Goal: Task Accomplishment & Management: Use online tool/utility

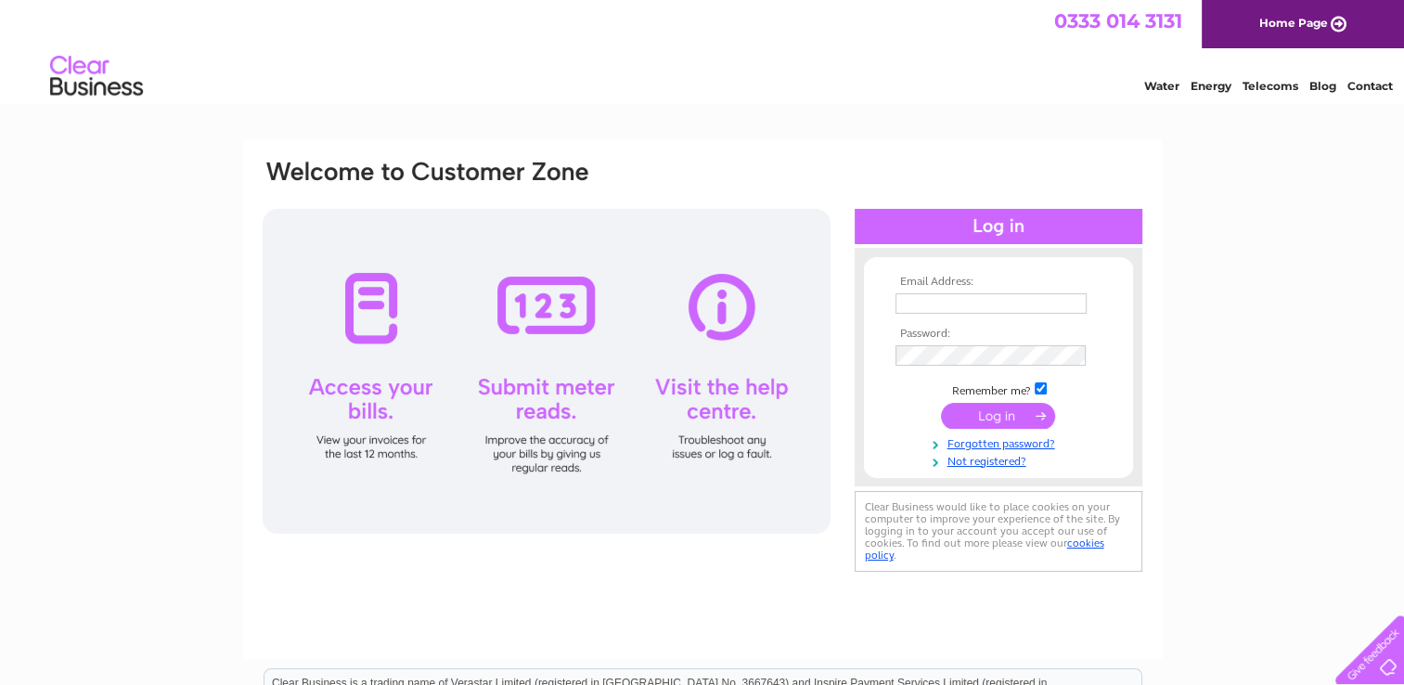
click at [943, 303] on input "text" at bounding box center [991, 303] width 191 height 20
type input "[EMAIL_ADDRESS][DOMAIN_NAME]"
click input "submit"
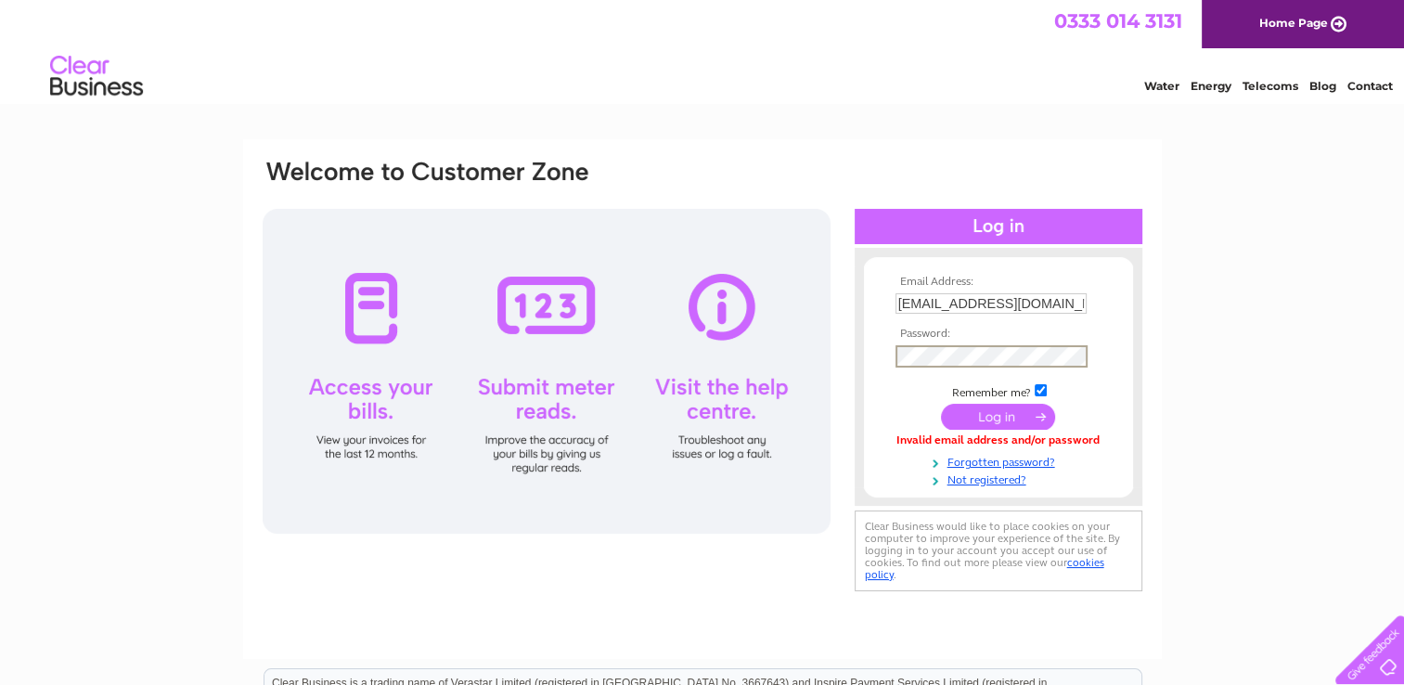
click at [941, 404] on input "submit" at bounding box center [998, 417] width 114 height 26
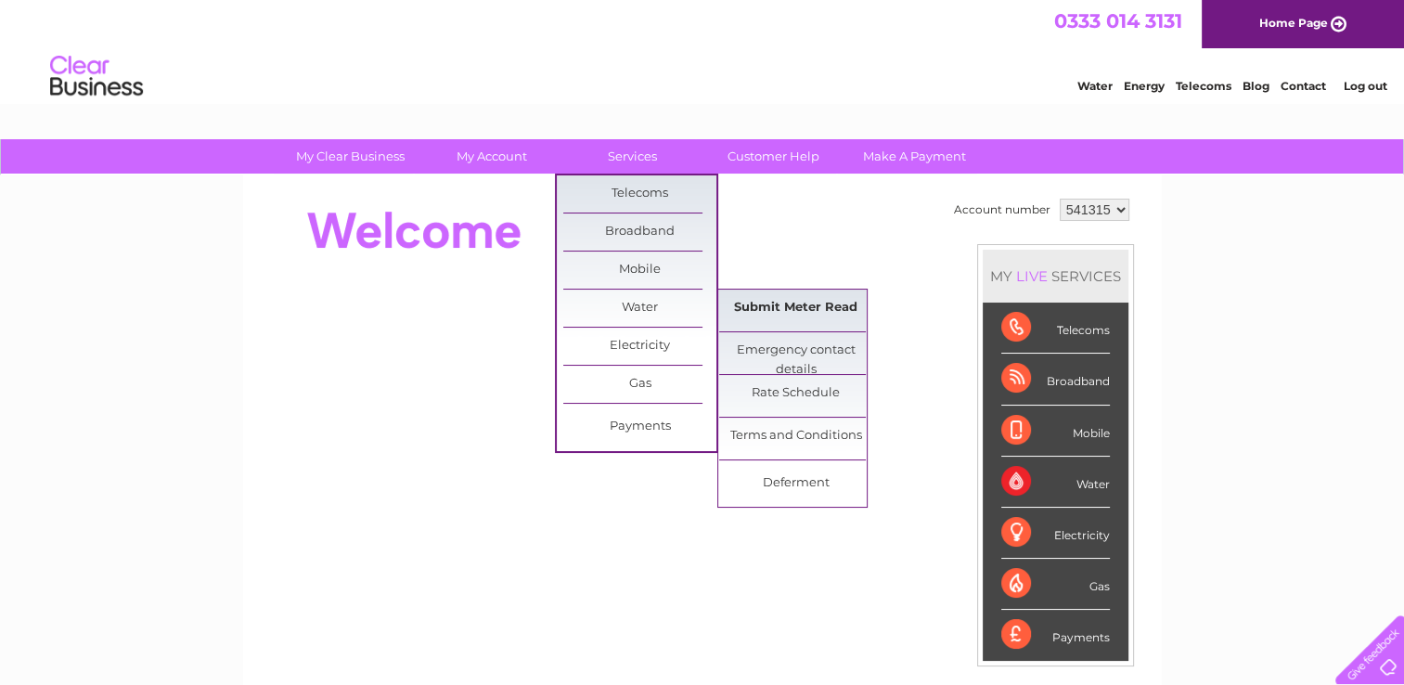
click at [787, 301] on link "Submit Meter Read" at bounding box center [795, 308] width 153 height 37
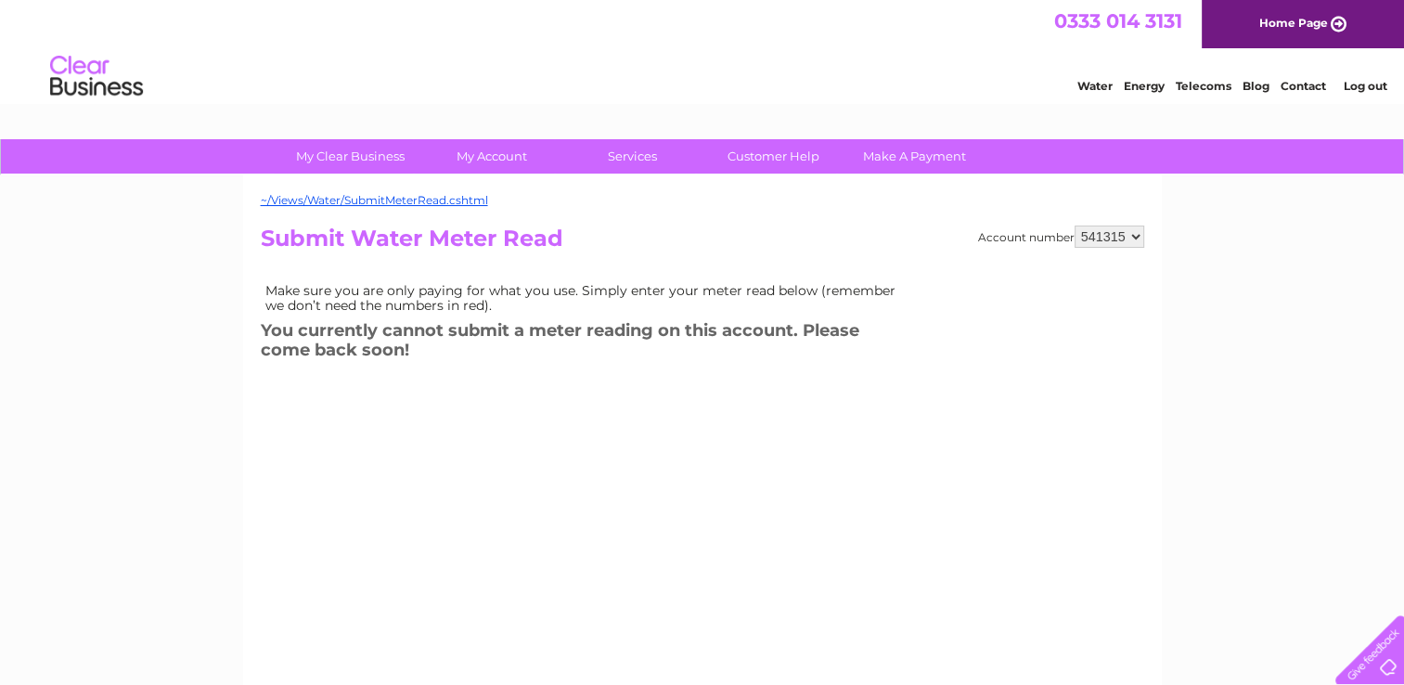
click at [1136, 236] on select "541315 569799" at bounding box center [1110, 237] width 70 height 22
select select "569799"
click at [1075, 226] on select "541315 569799" at bounding box center [1110, 237] width 70 height 22
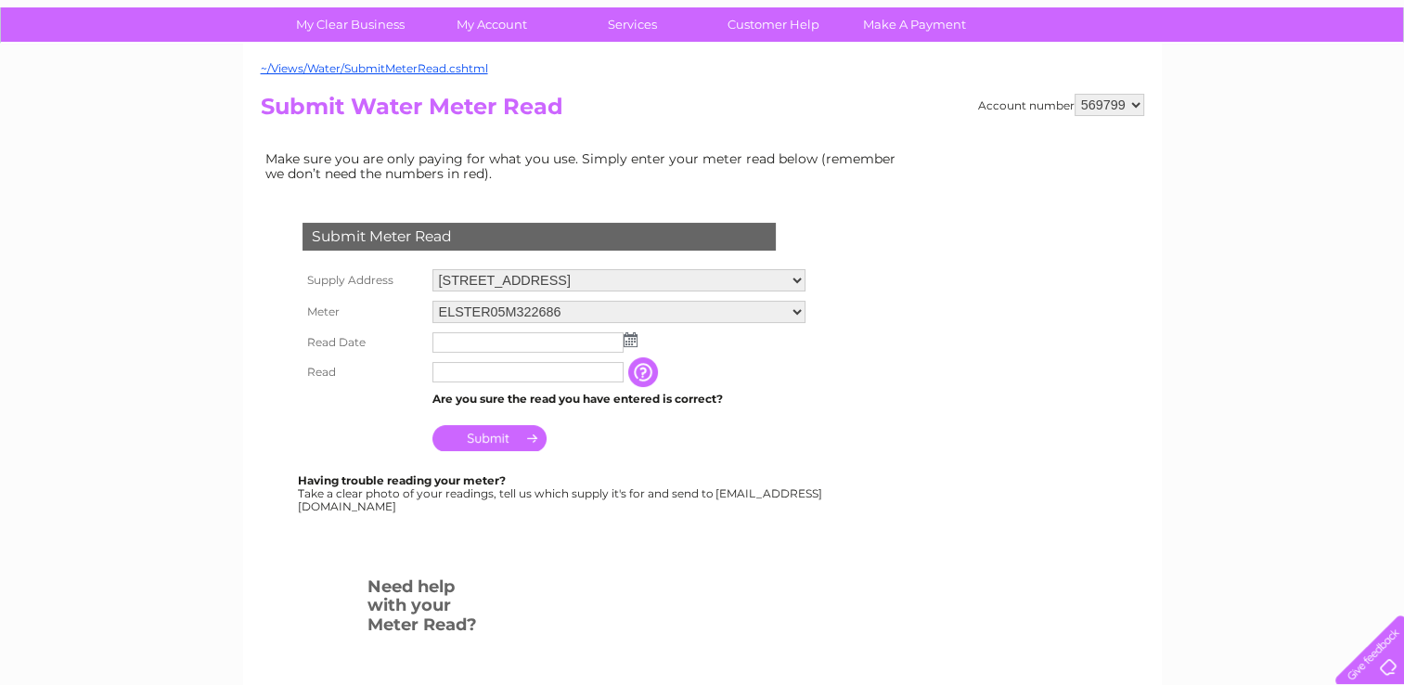
scroll to position [137, 0]
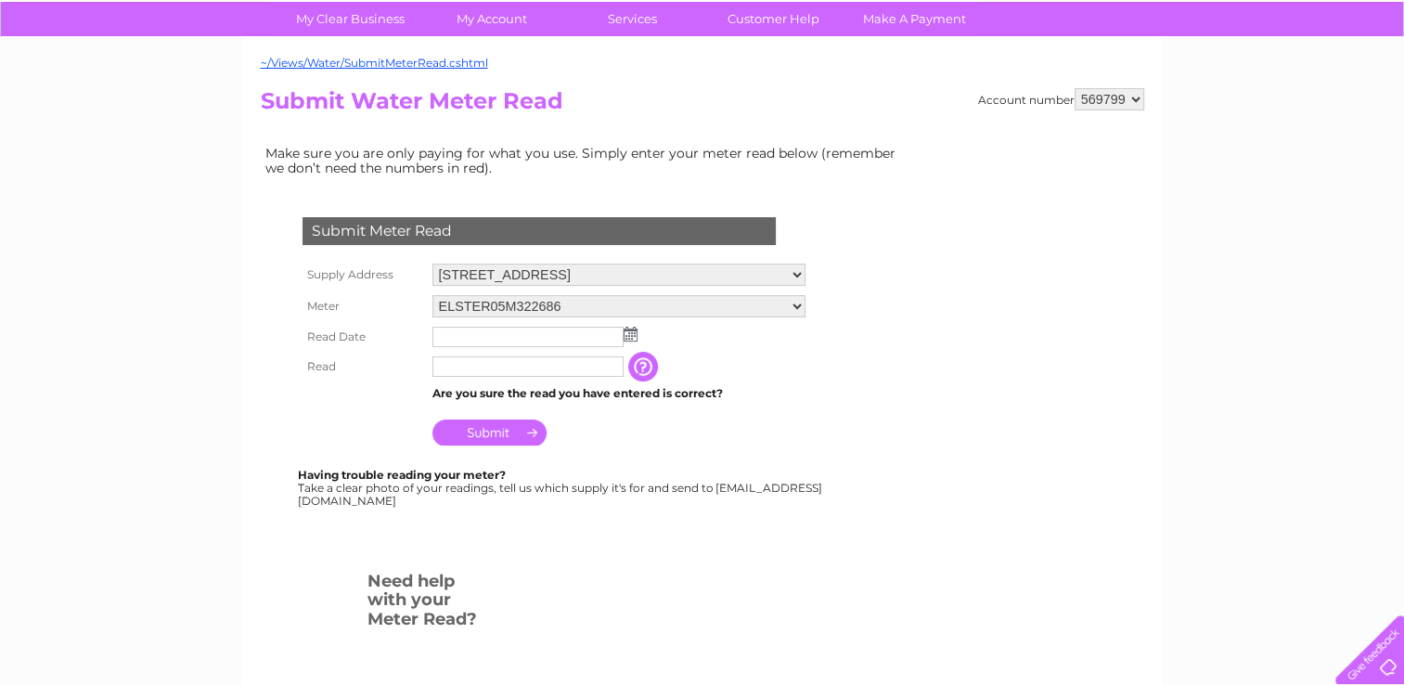
click at [628, 332] on img at bounding box center [631, 334] width 14 height 15
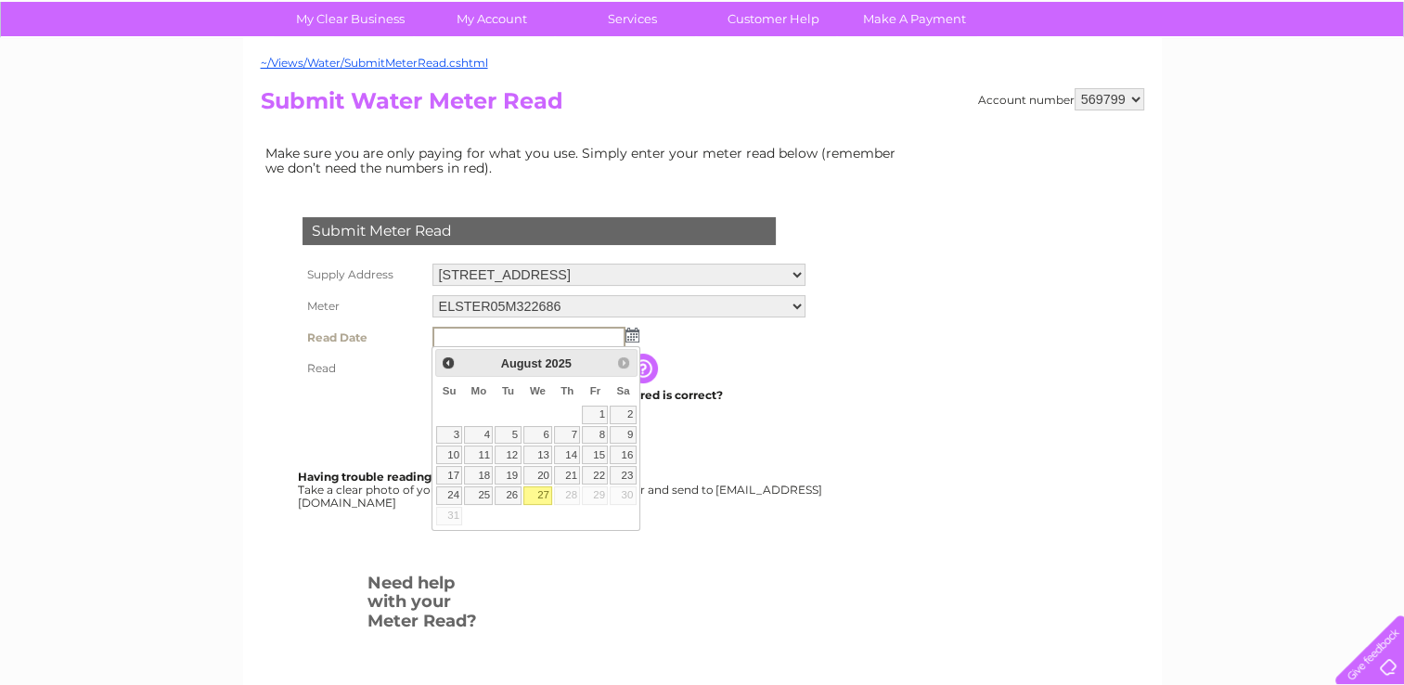
click at [537, 488] on link "27" at bounding box center [539, 495] width 30 height 19
type input "2025/08/27"
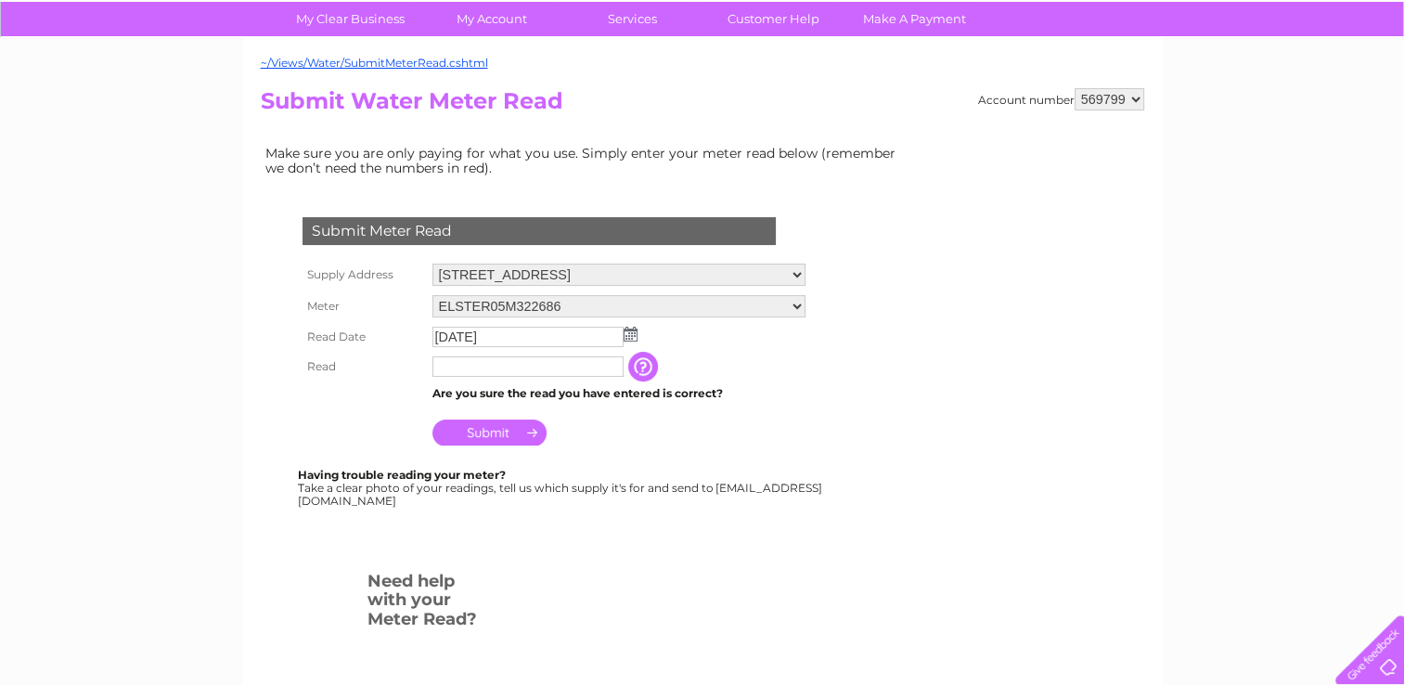
click at [485, 363] on input "text" at bounding box center [528, 366] width 191 height 20
type input "635"
click at [501, 428] on input "Submit" at bounding box center [490, 434] width 114 height 26
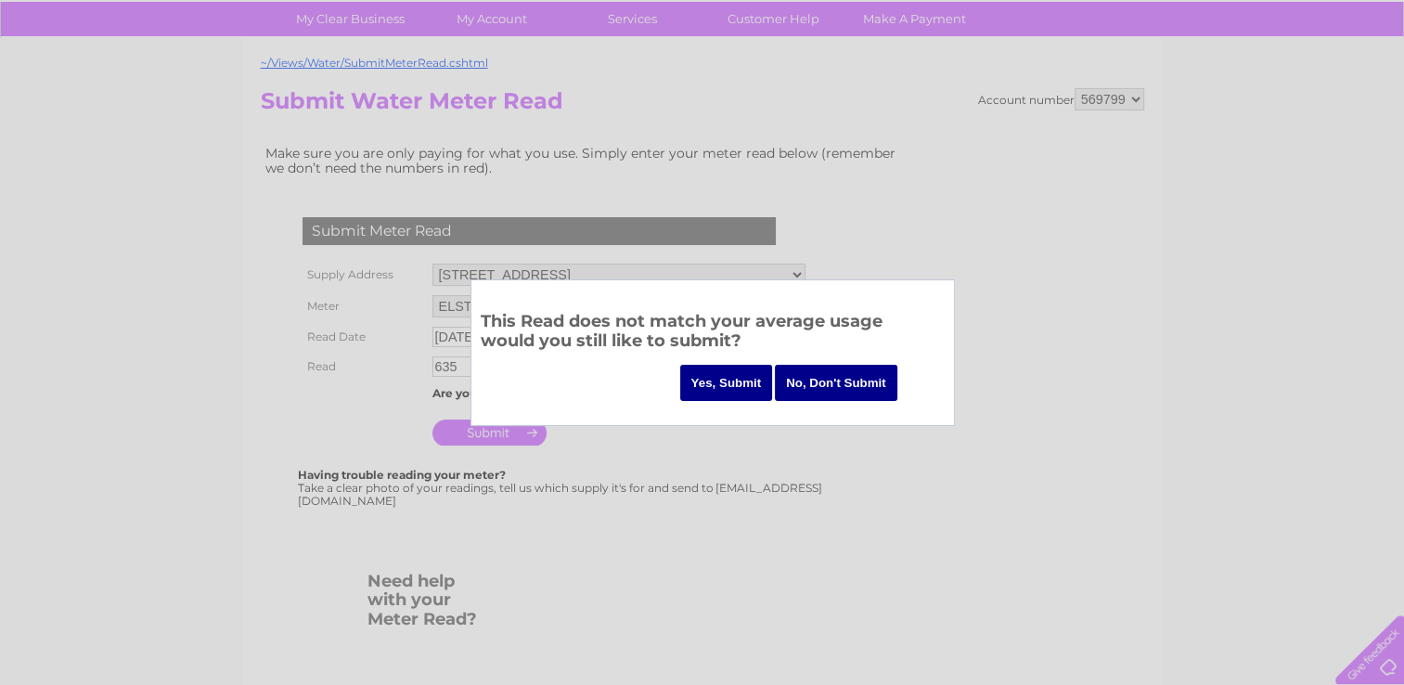
click at [691, 382] on input "Yes, Submit" at bounding box center [726, 383] width 93 height 36
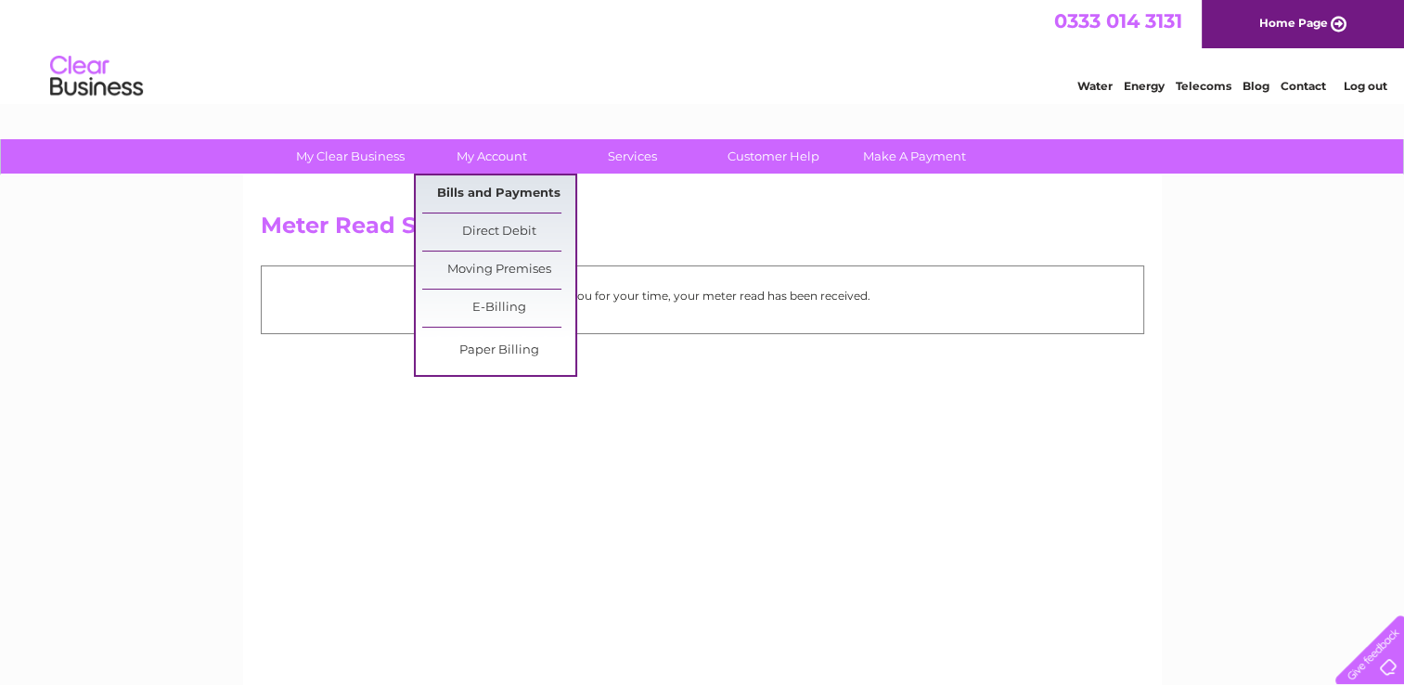
click at [495, 200] on link "Bills and Payments" at bounding box center [498, 193] width 153 height 37
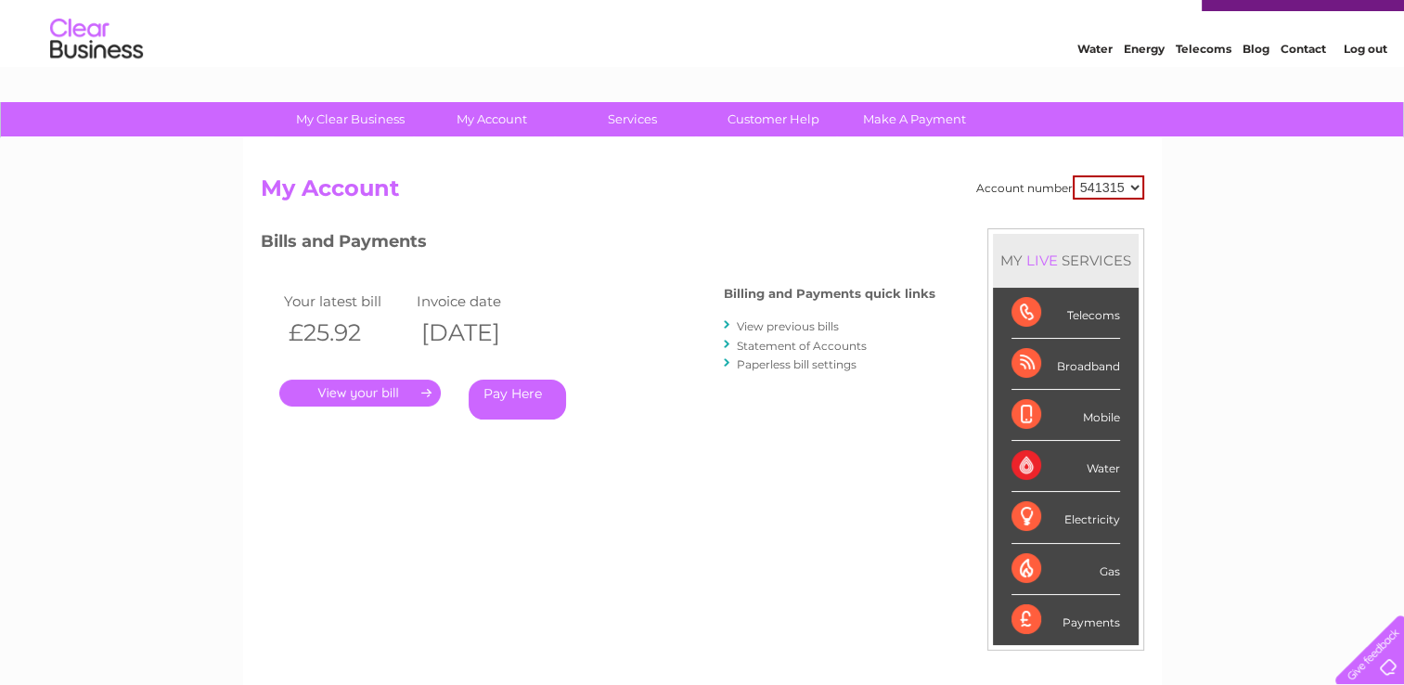
scroll to position [32, 0]
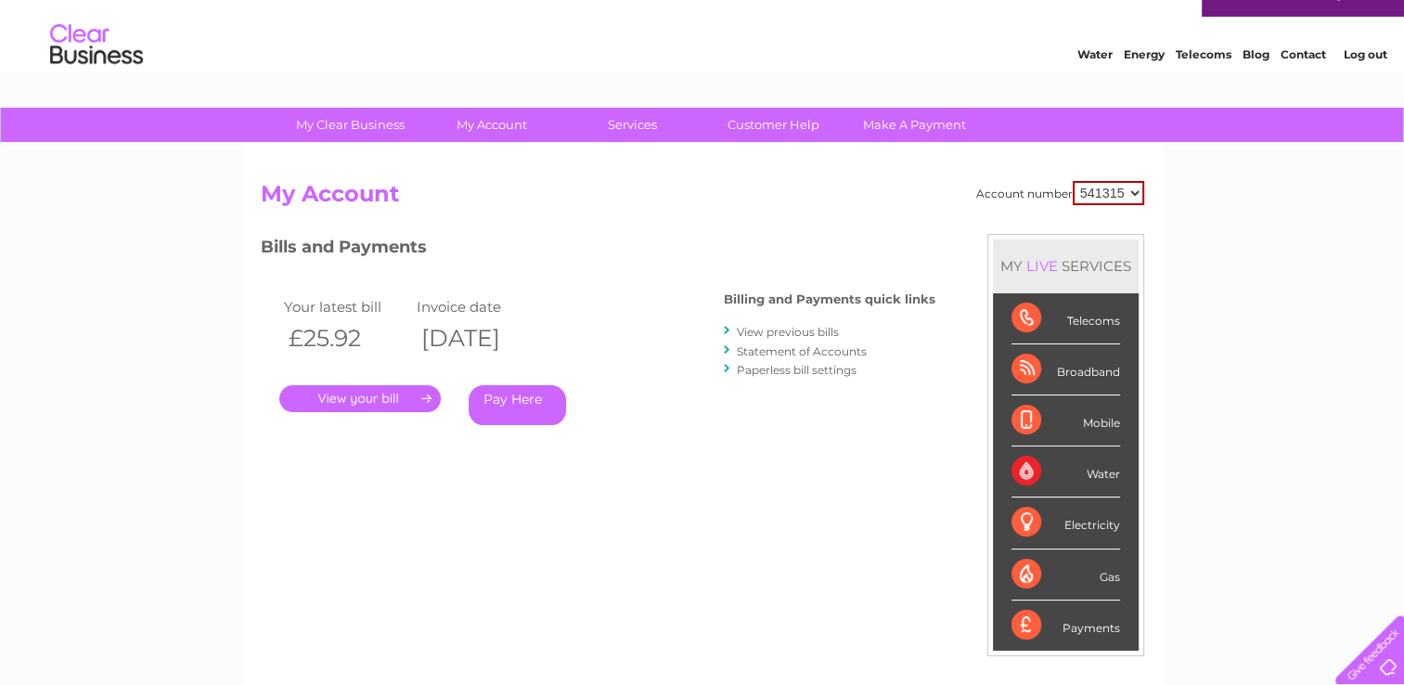
click at [1136, 188] on select "541315 569799" at bounding box center [1108, 193] width 71 height 24
select select "569799"
click at [1073, 181] on select "541315 569799" at bounding box center [1108, 193] width 71 height 24
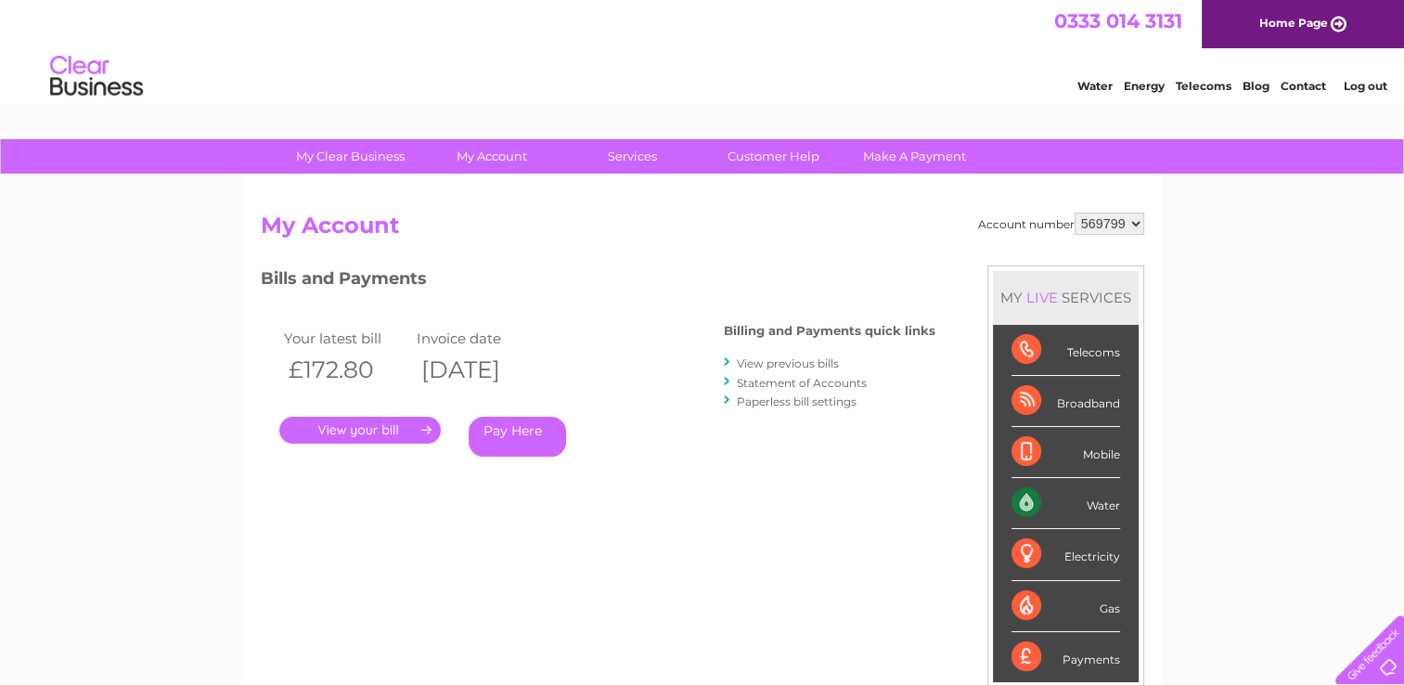
click at [358, 429] on link "." at bounding box center [360, 430] width 162 height 27
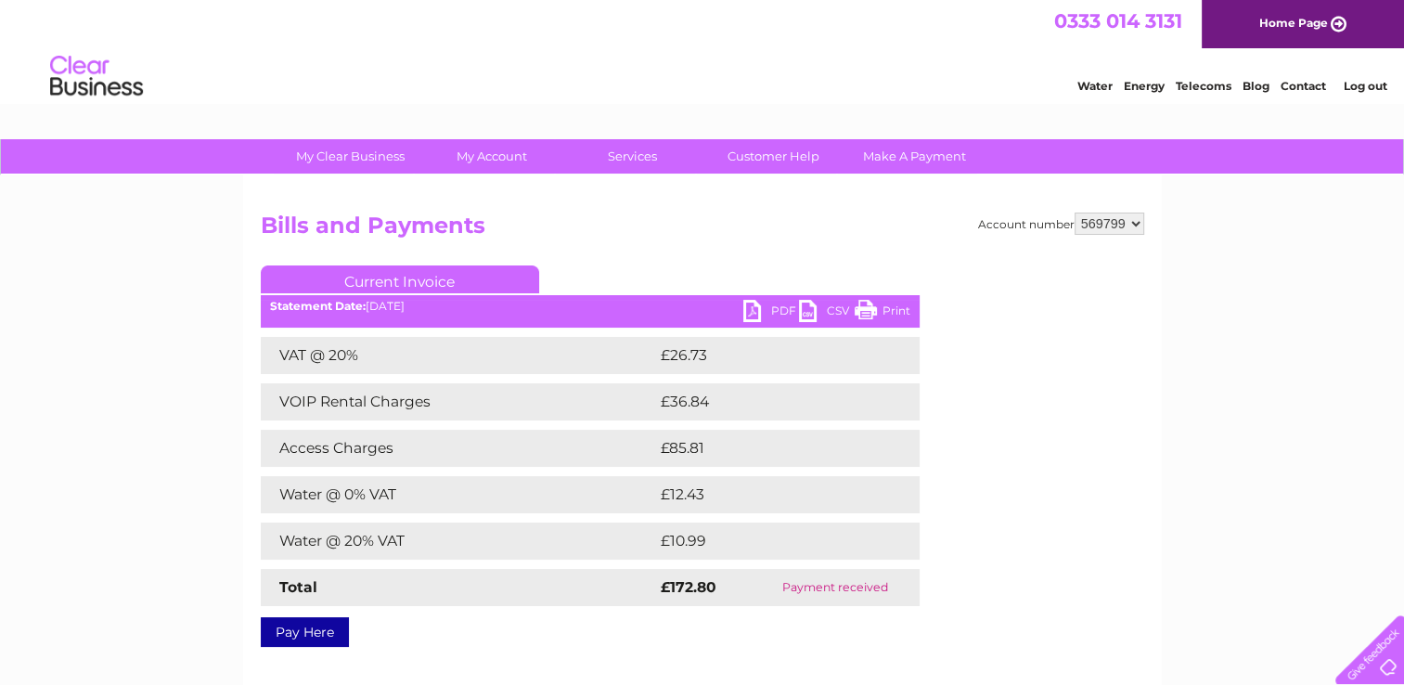
click at [757, 308] on link "PDF" at bounding box center [772, 313] width 56 height 27
